Goal: Task Accomplishment & Management: Manage account settings

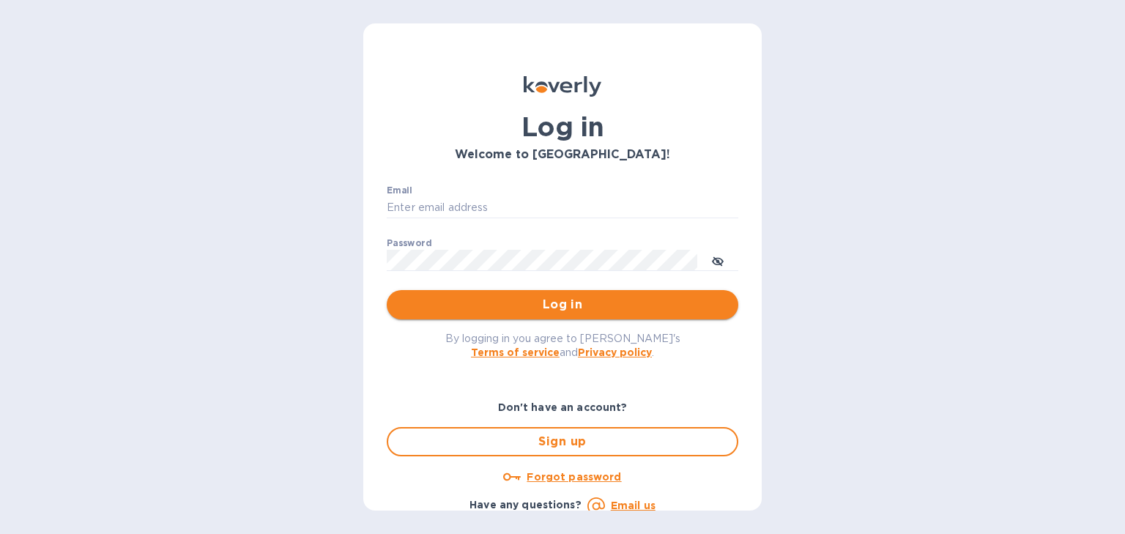
type input "usher@dagimfish.com"
click at [504, 308] on span "Log in" at bounding box center [562, 305] width 328 height 18
